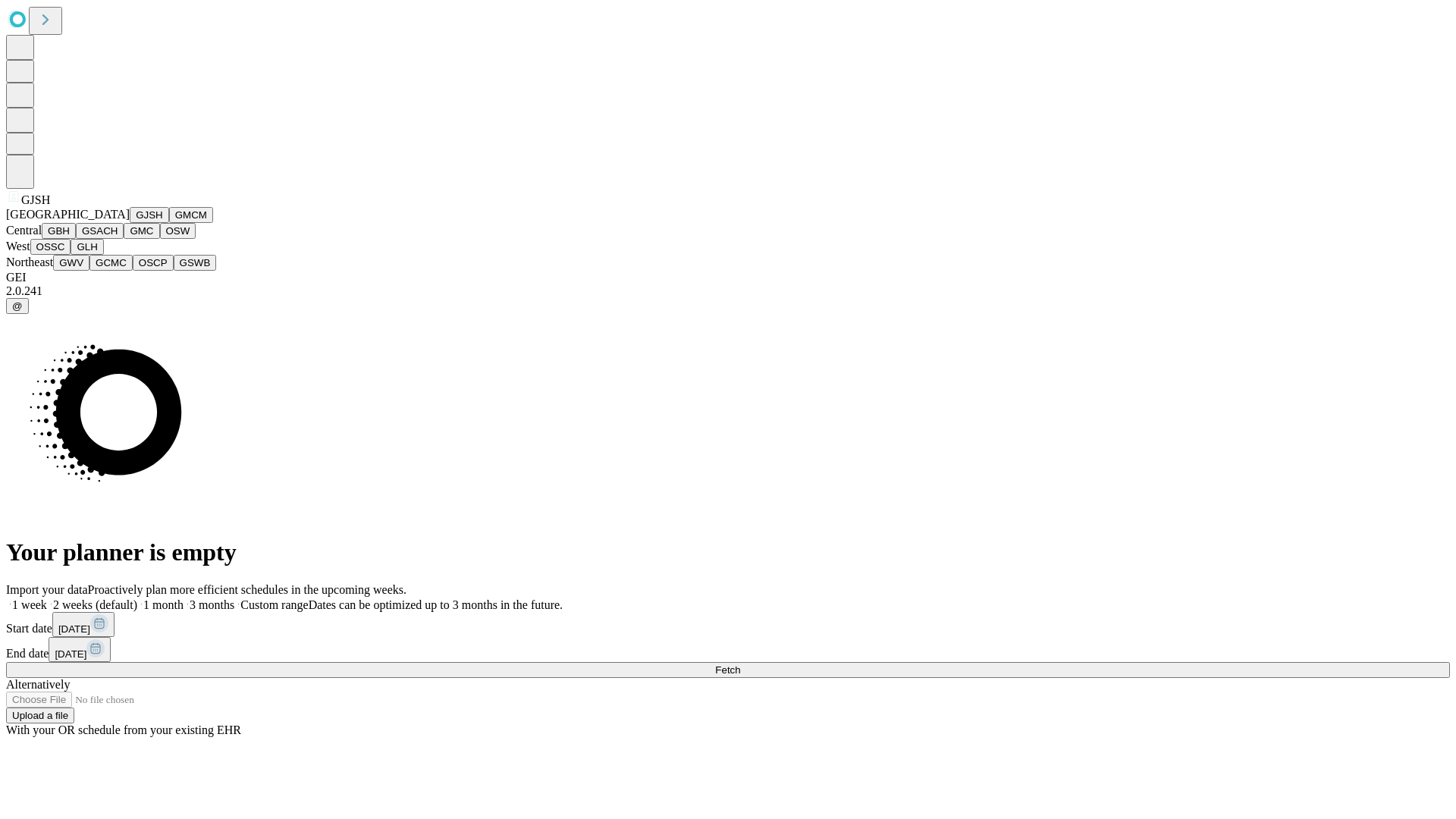
click at [130, 223] on button "GJSH" at bounding box center [149, 214] width 40 height 16
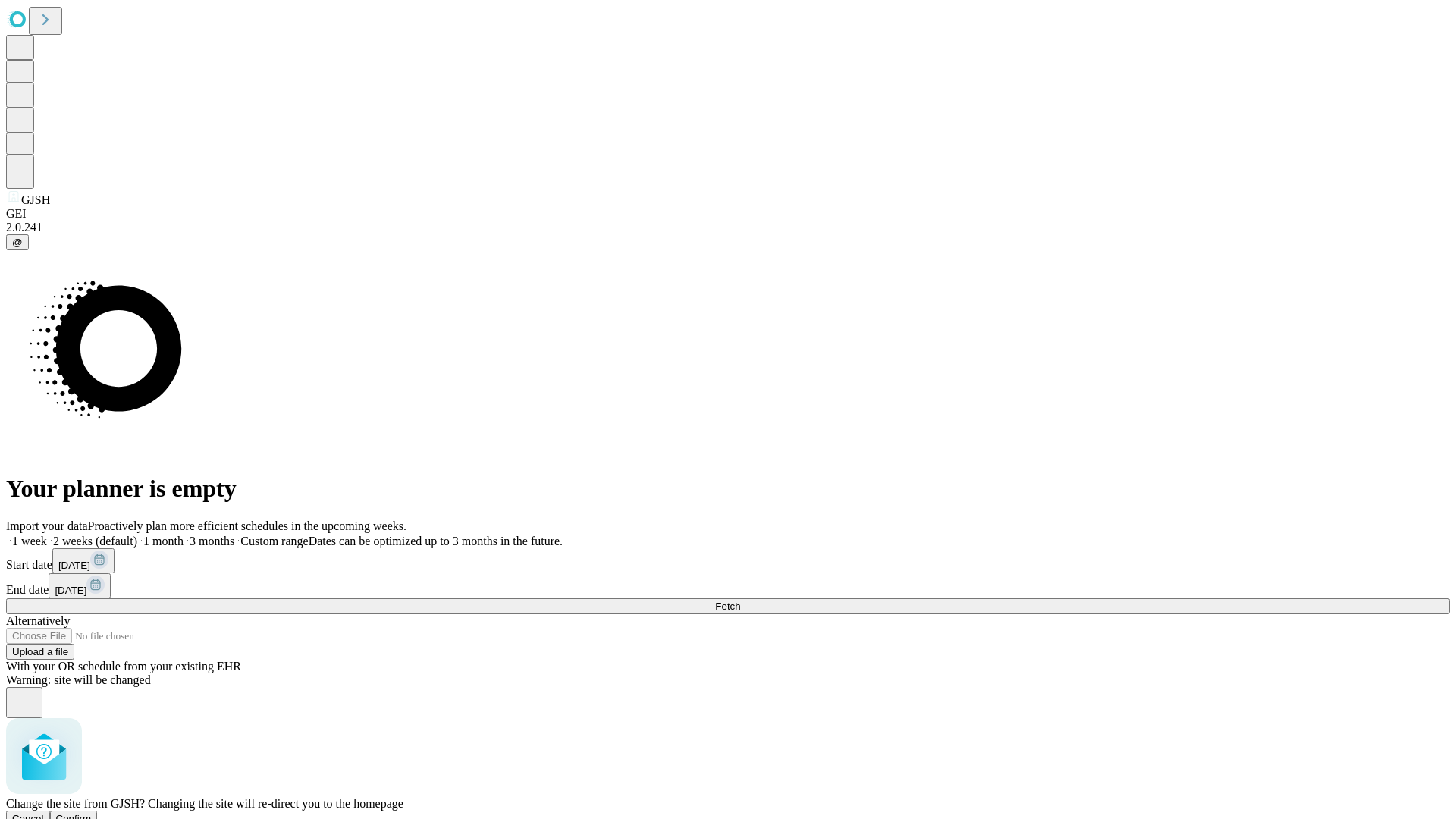
click at [92, 813] on span "Confirm" at bounding box center [74, 819] width 35 height 11
click at [183, 535] on label "1 month" at bounding box center [160, 541] width 46 height 13
click at [740, 600] on span "Fetch" at bounding box center [727, 606] width 25 height 11
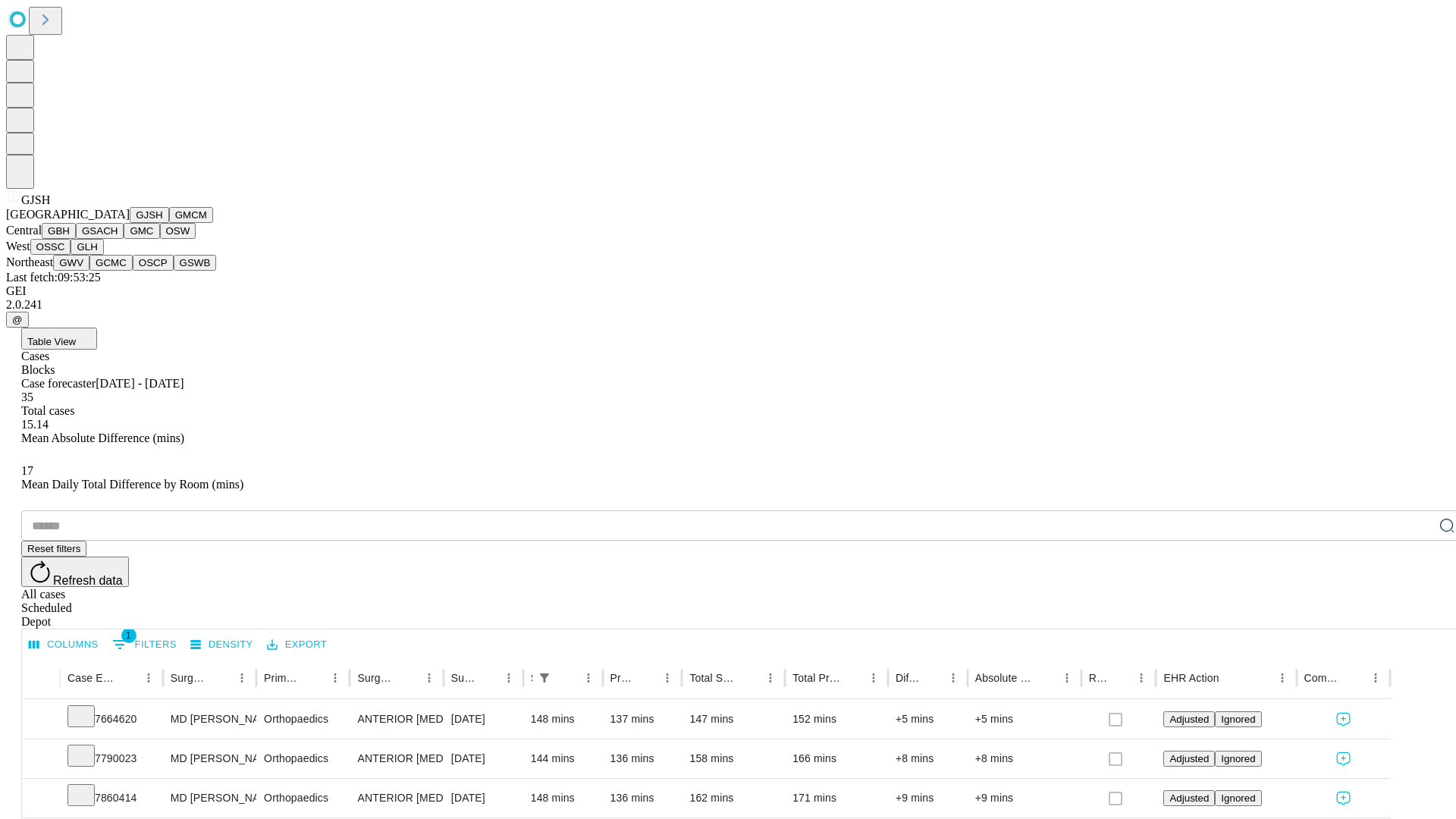
click at [169, 223] on button "GMCM" at bounding box center [191, 214] width 44 height 16
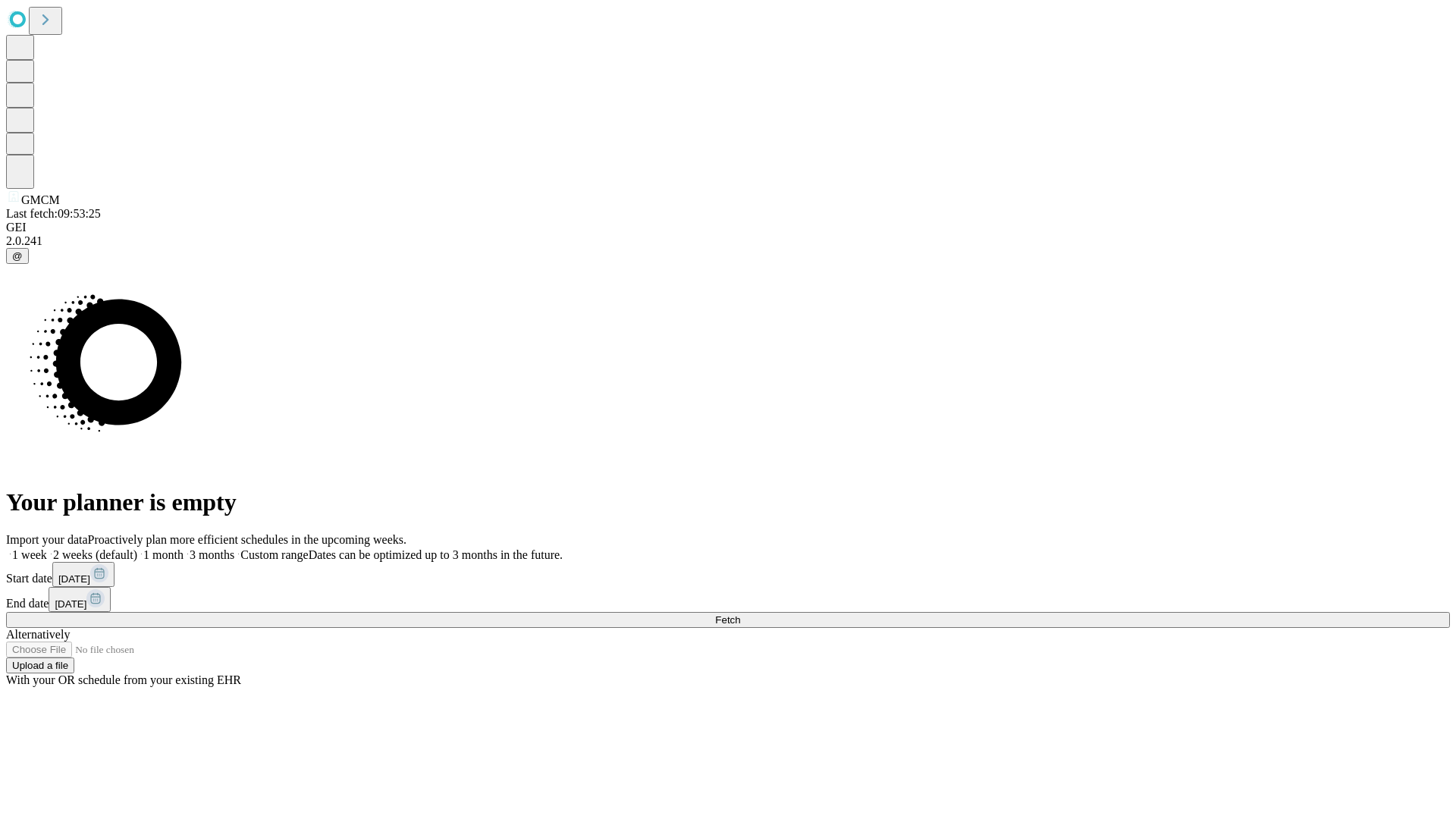
click at [183, 548] on label "1 month" at bounding box center [160, 555] width 46 height 13
click at [740, 614] on span "Fetch" at bounding box center [727, 620] width 25 height 11
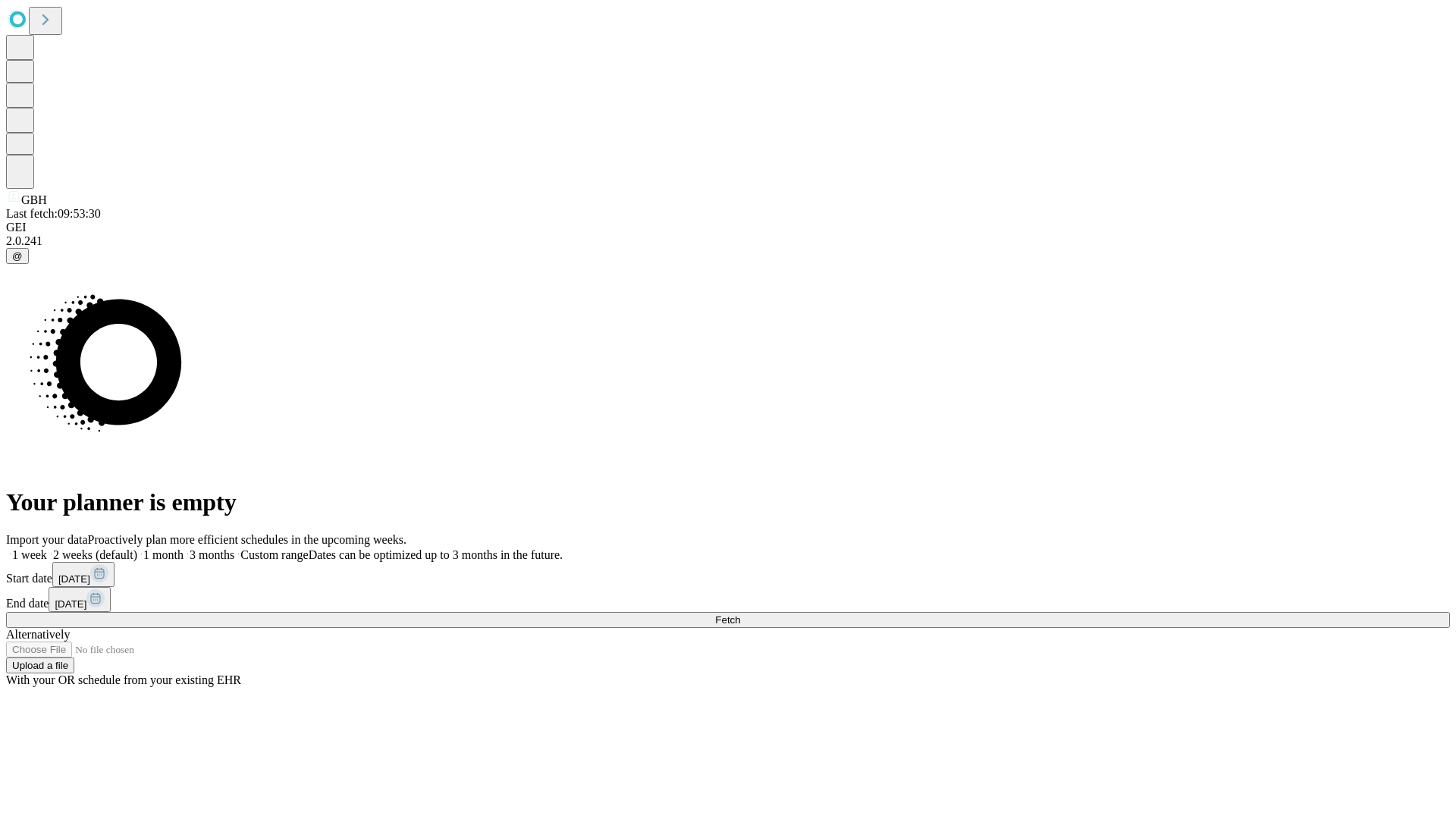
click at [183, 548] on label "1 month" at bounding box center [160, 555] width 46 height 13
click at [740, 614] on span "Fetch" at bounding box center [727, 620] width 25 height 11
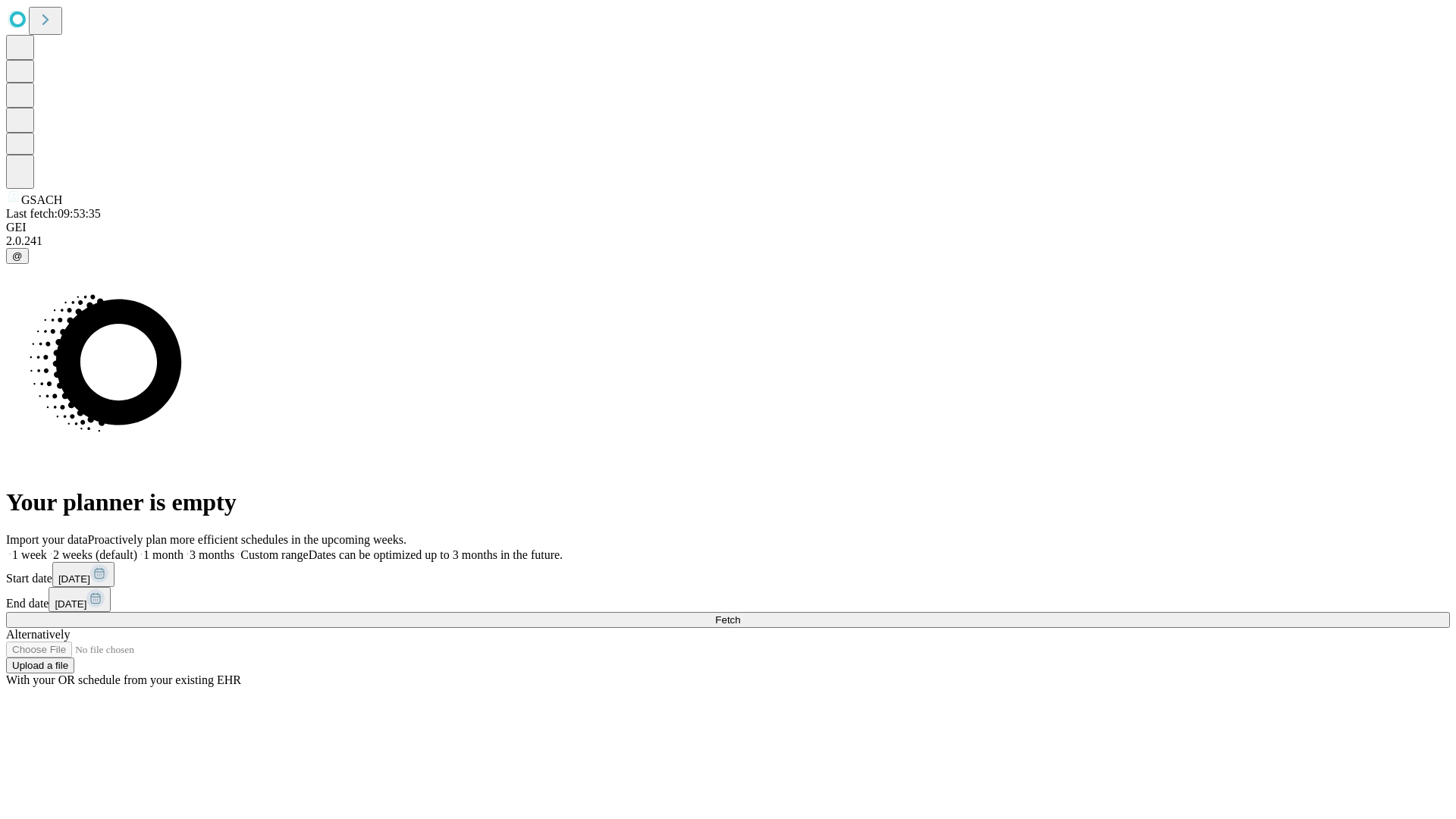
click at [183, 548] on label "1 month" at bounding box center [160, 555] width 46 height 13
click at [740, 614] on span "Fetch" at bounding box center [727, 620] width 25 height 11
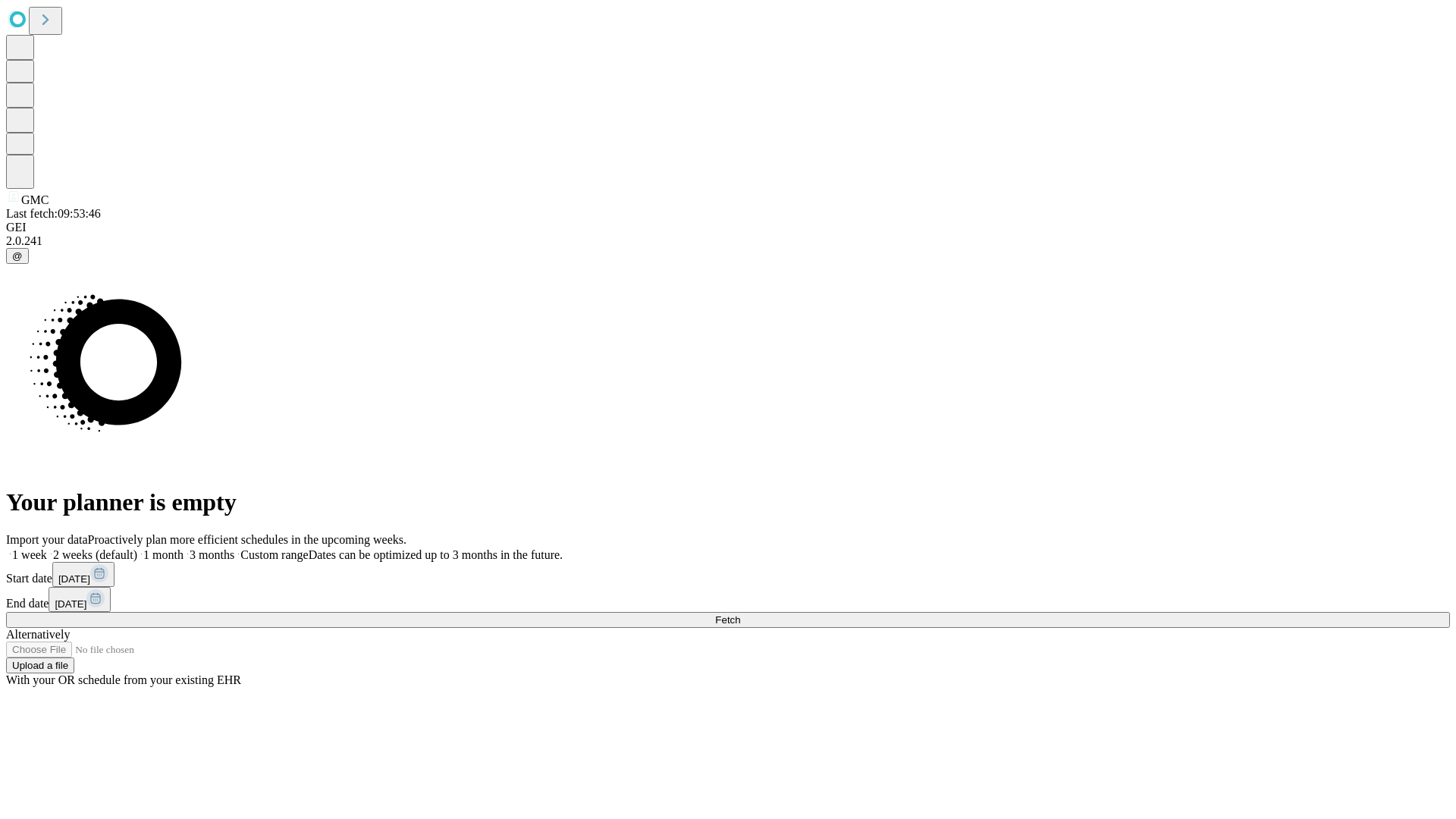
click at [183, 548] on label "1 month" at bounding box center [160, 555] width 46 height 13
click at [740, 614] on span "Fetch" at bounding box center [727, 620] width 25 height 11
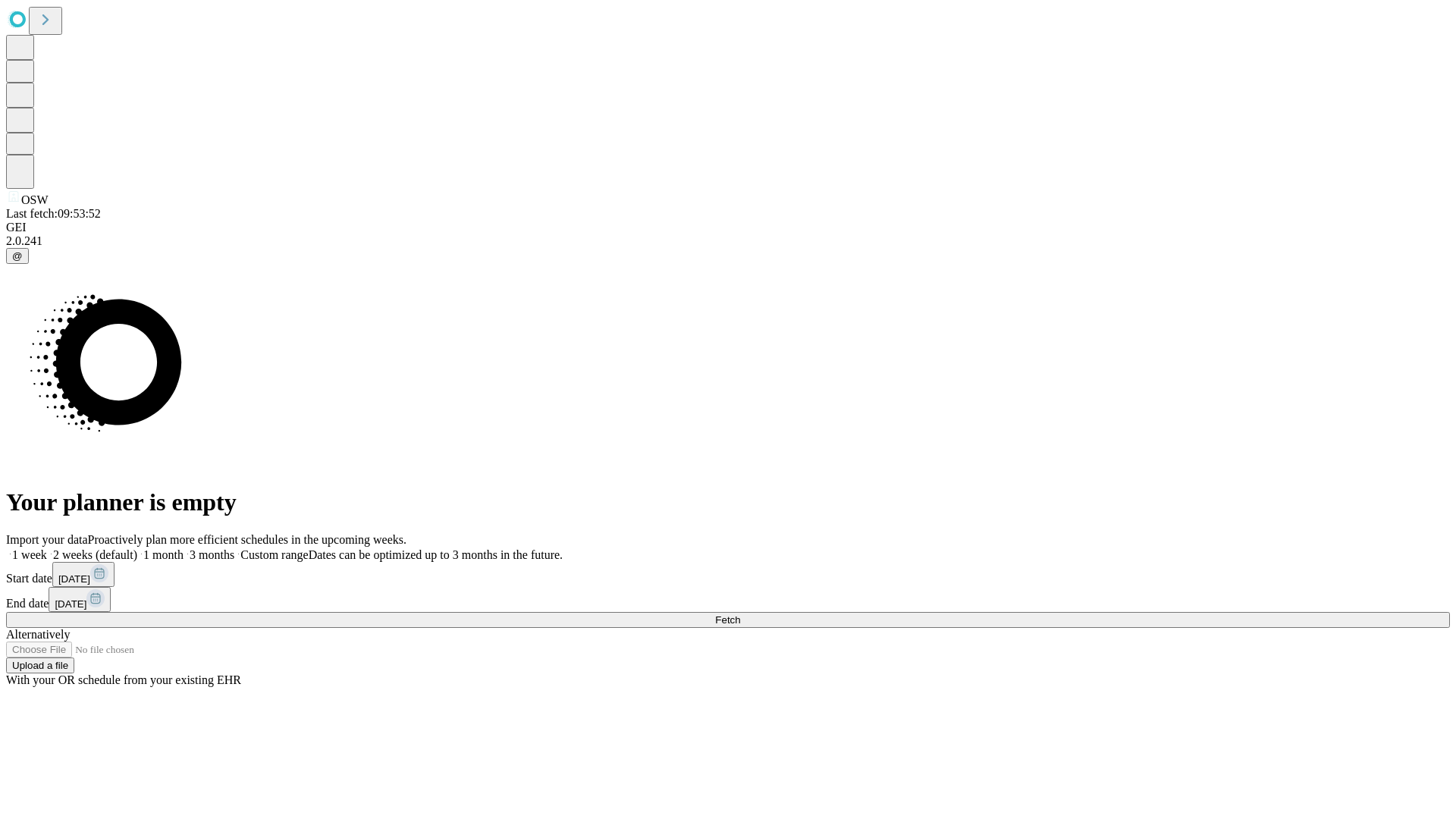
click at [183, 548] on label "1 month" at bounding box center [160, 555] width 46 height 13
click at [740, 614] on span "Fetch" at bounding box center [727, 620] width 25 height 11
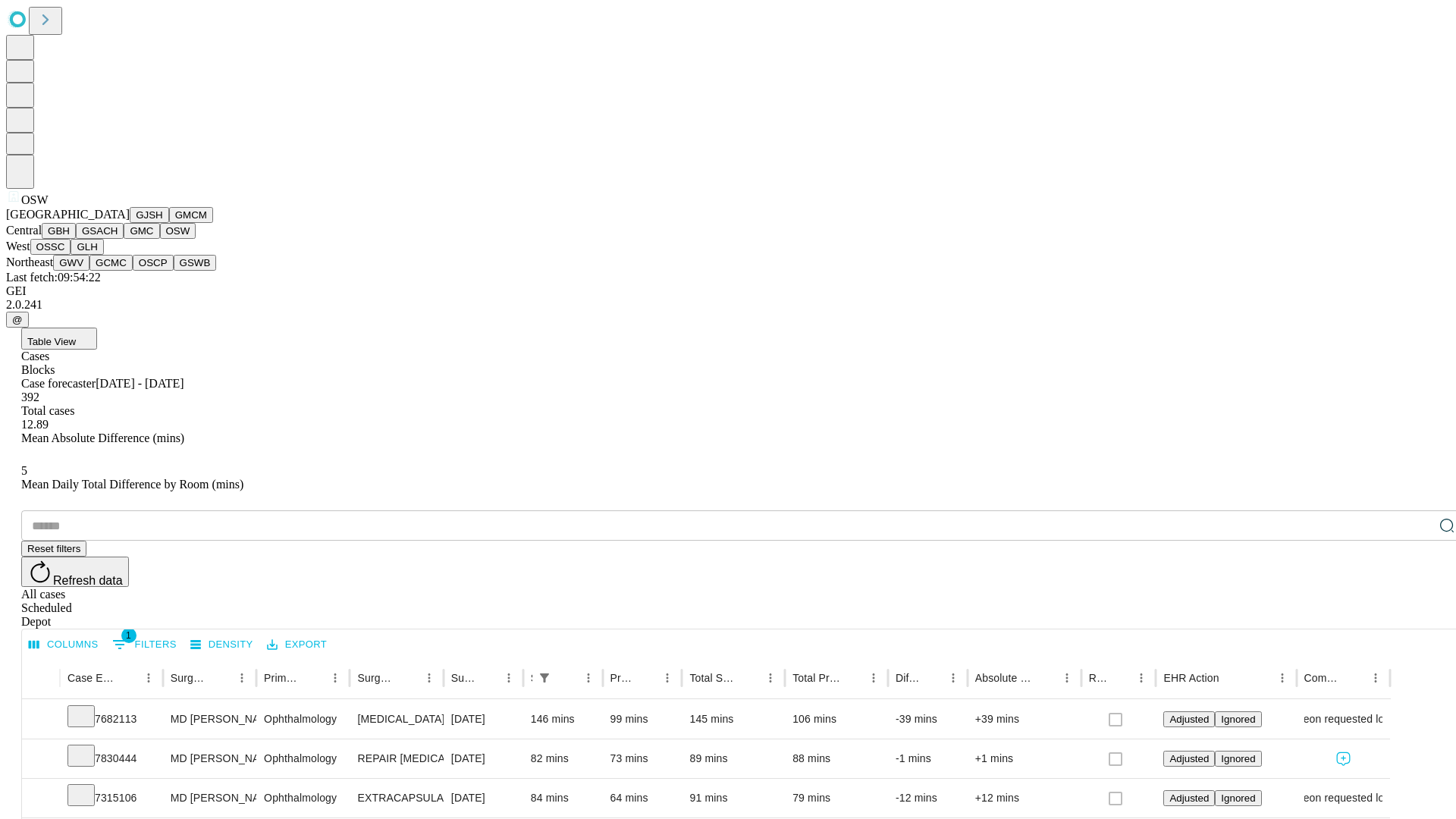
click at [71, 255] on button "OSSC" at bounding box center [51, 246] width 41 height 16
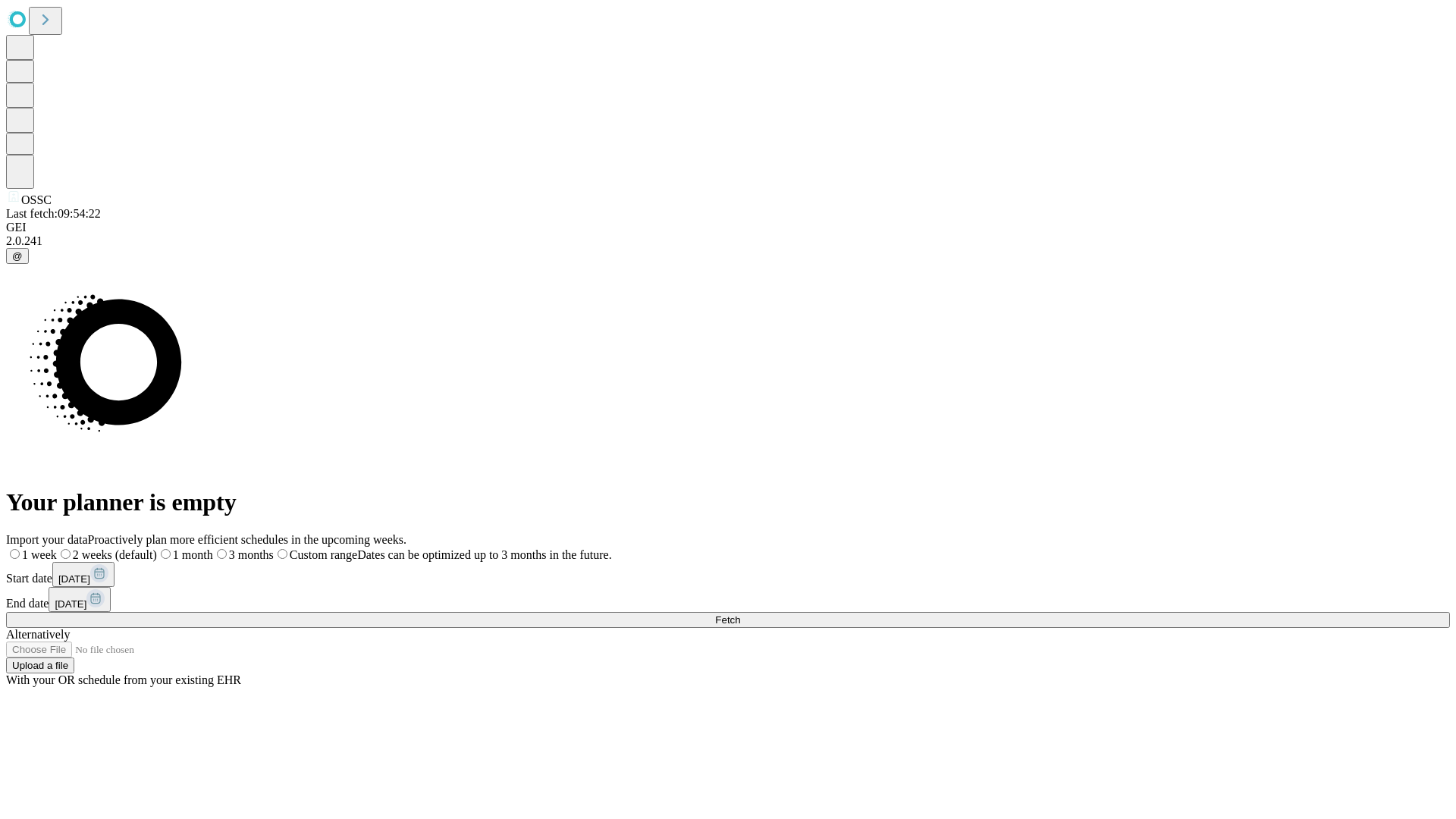
click at [213, 548] on label "1 month" at bounding box center [184, 555] width 56 height 13
click at [740, 614] on span "Fetch" at bounding box center [727, 620] width 25 height 11
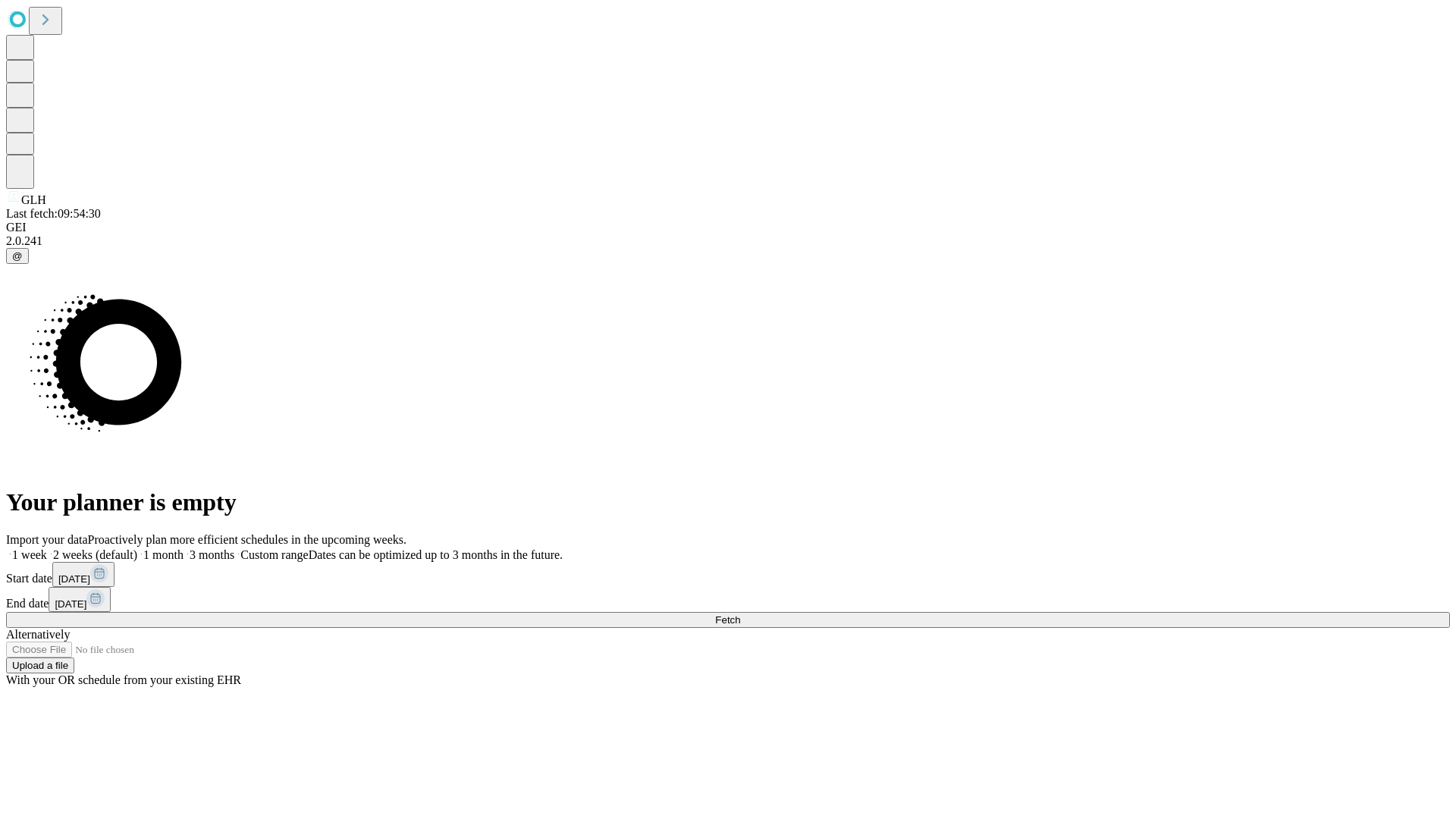
click at [183, 548] on label "1 month" at bounding box center [160, 555] width 46 height 13
click at [740, 614] on span "Fetch" at bounding box center [727, 620] width 25 height 11
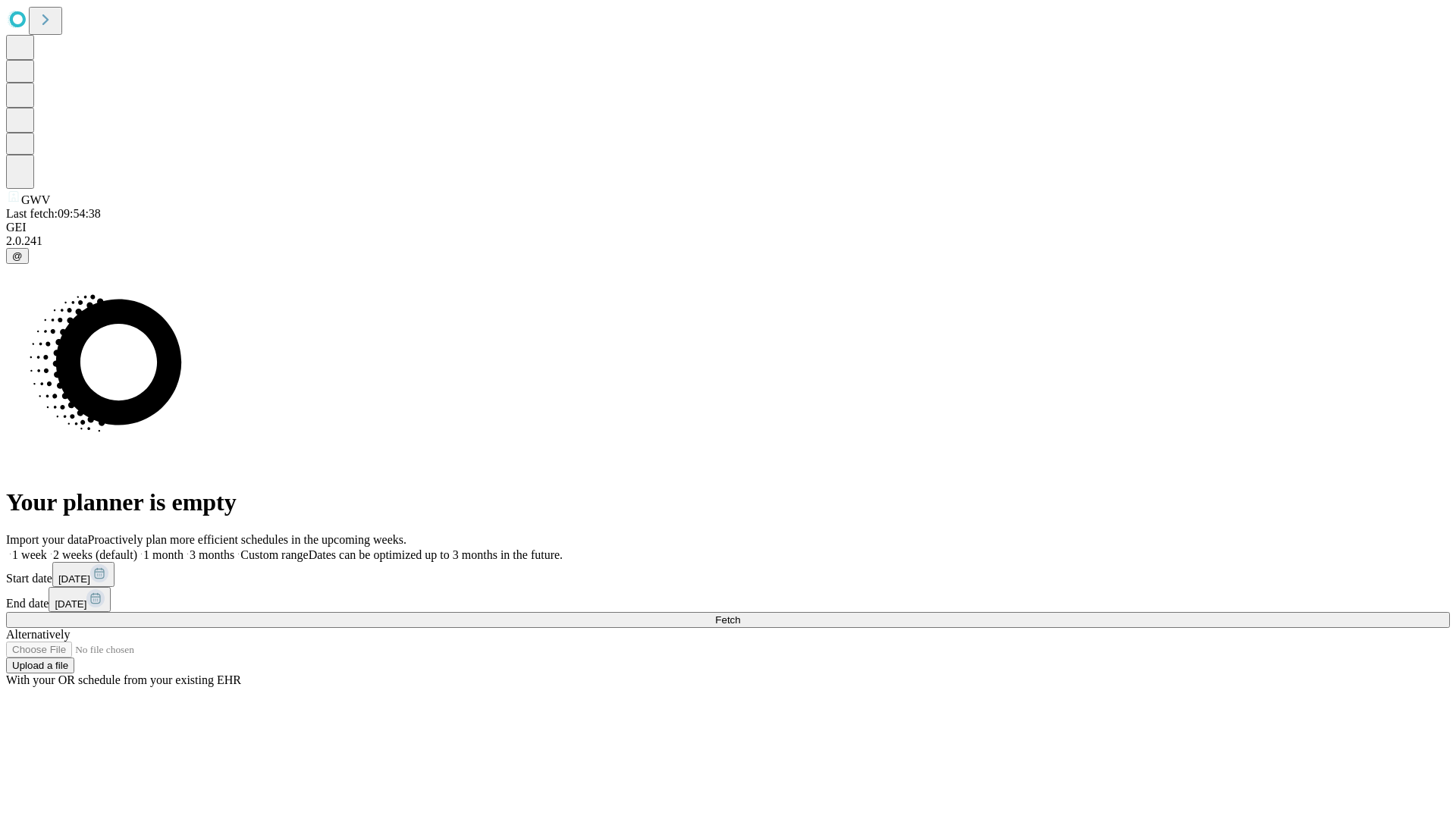
click at [183, 548] on label "1 month" at bounding box center [160, 555] width 46 height 13
click at [740, 614] on span "Fetch" at bounding box center [727, 620] width 25 height 11
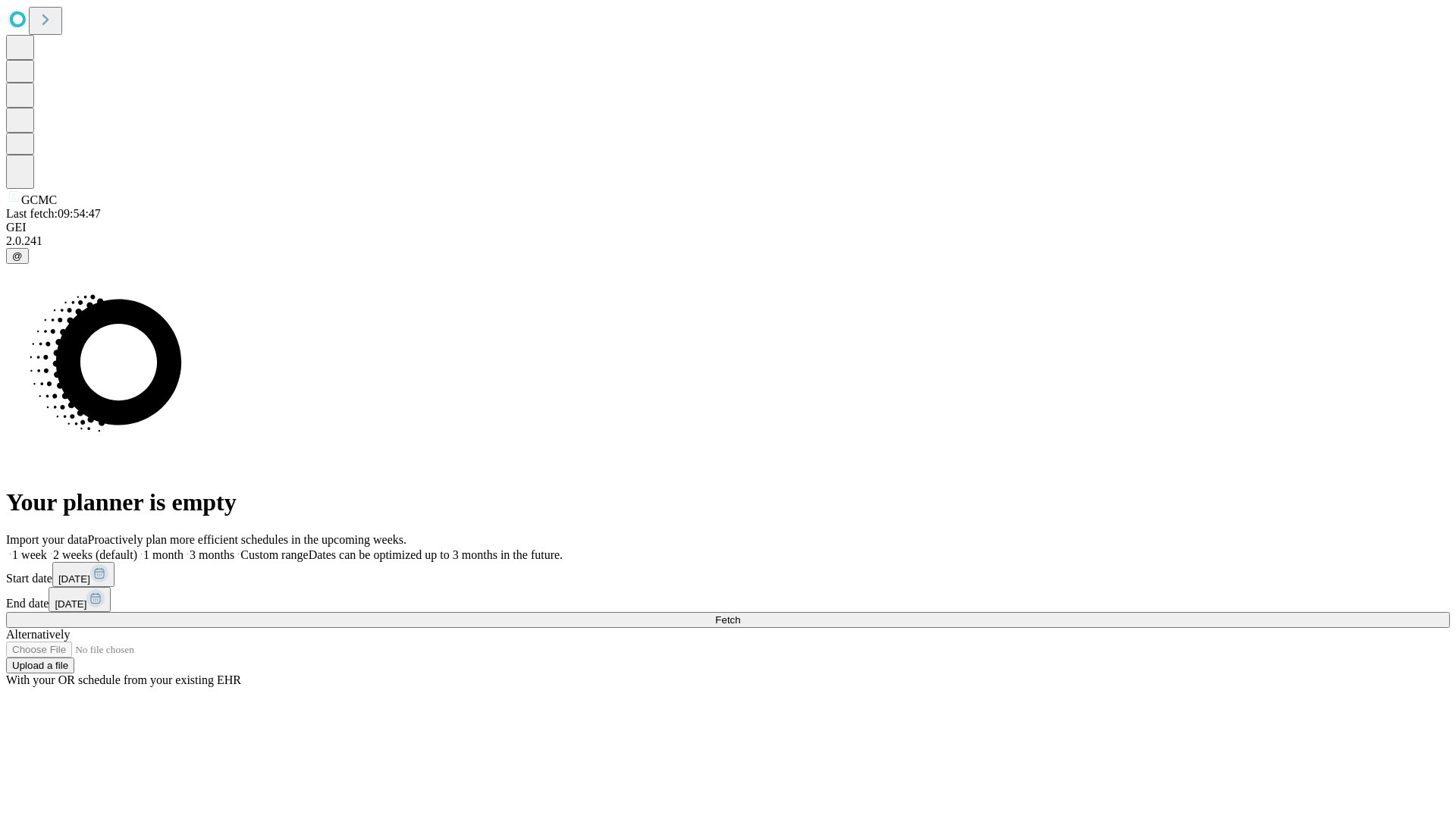
click at [740, 614] on span "Fetch" at bounding box center [727, 620] width 25 height 11
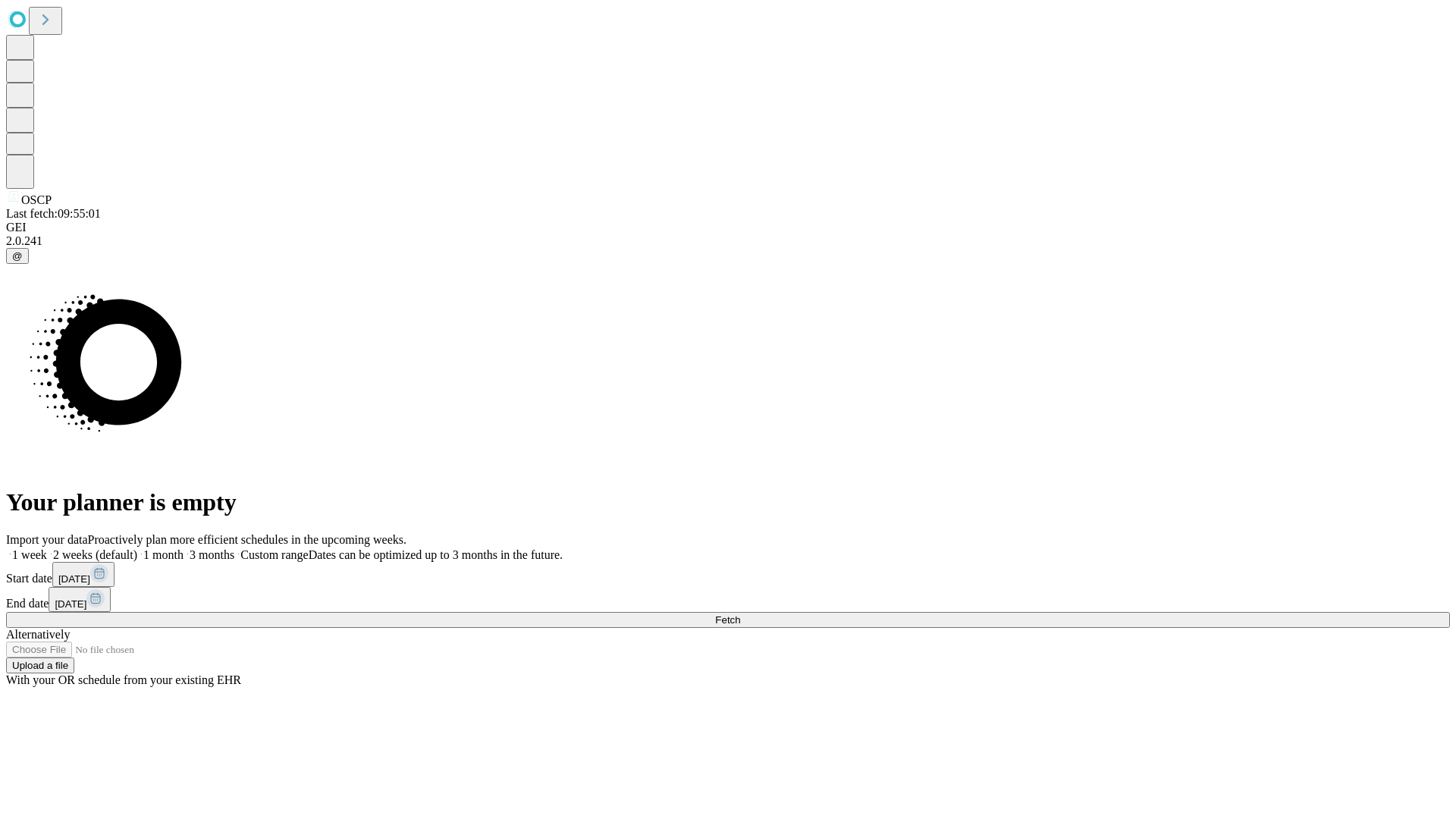
click at [183, 548] on label "1 month" at bounding box center [160, 555] width 46 height 13
click at [740, 614] on span "Fetch" at bounding box center [727, 620] width 25 height 11
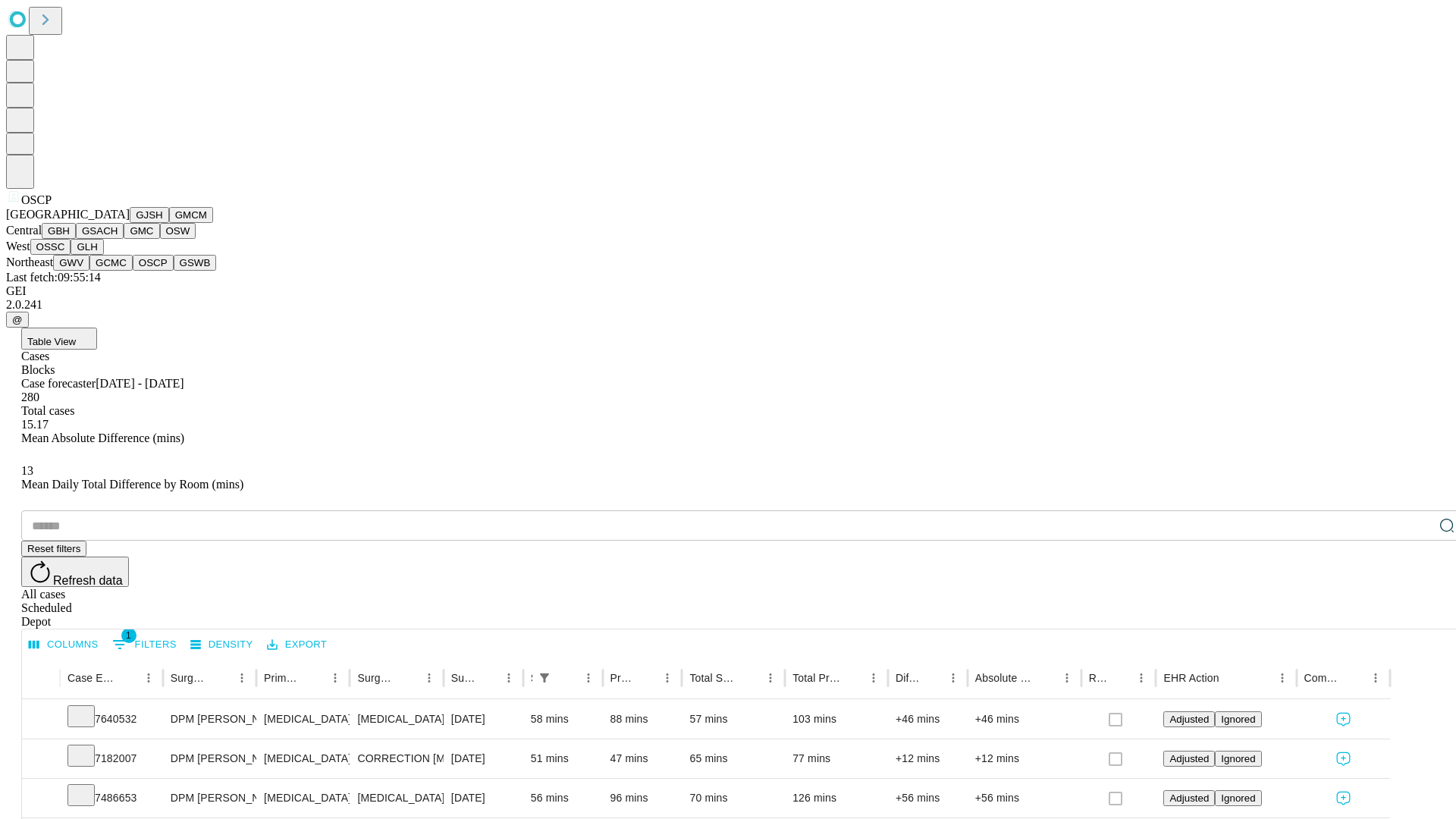
click at [173, 271] on button "GSWB" at bounding box center [195, 262] width 44 height 16
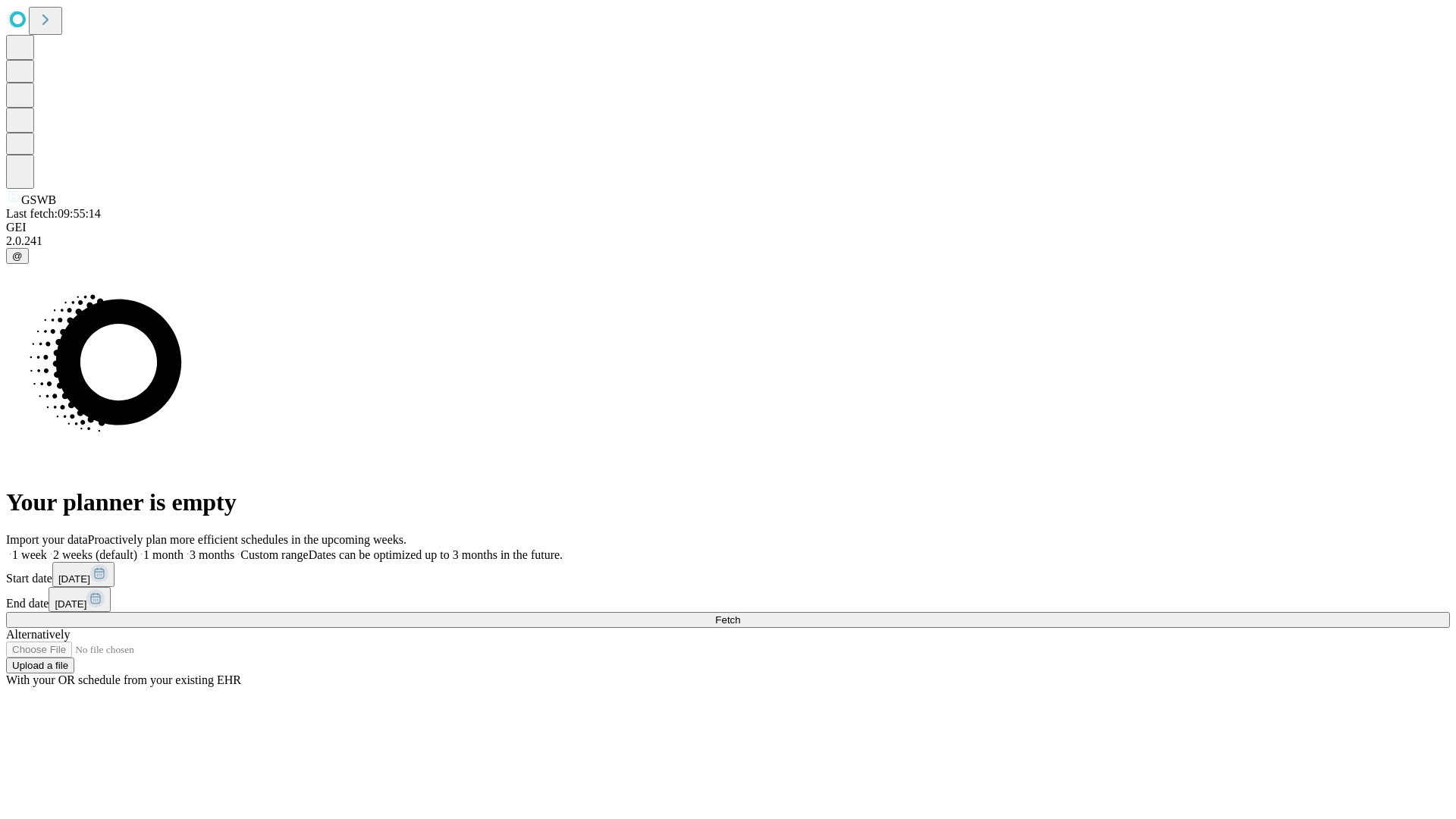
click at [183, 548] on label "1 month" at bounding box center [160, 555] width 46 height 13
click at [740, 614] on span "Fetch" at bounding box center [727, 620] width 25 height 11
